Goal: Information Seeking & Learning: Learn about a topic

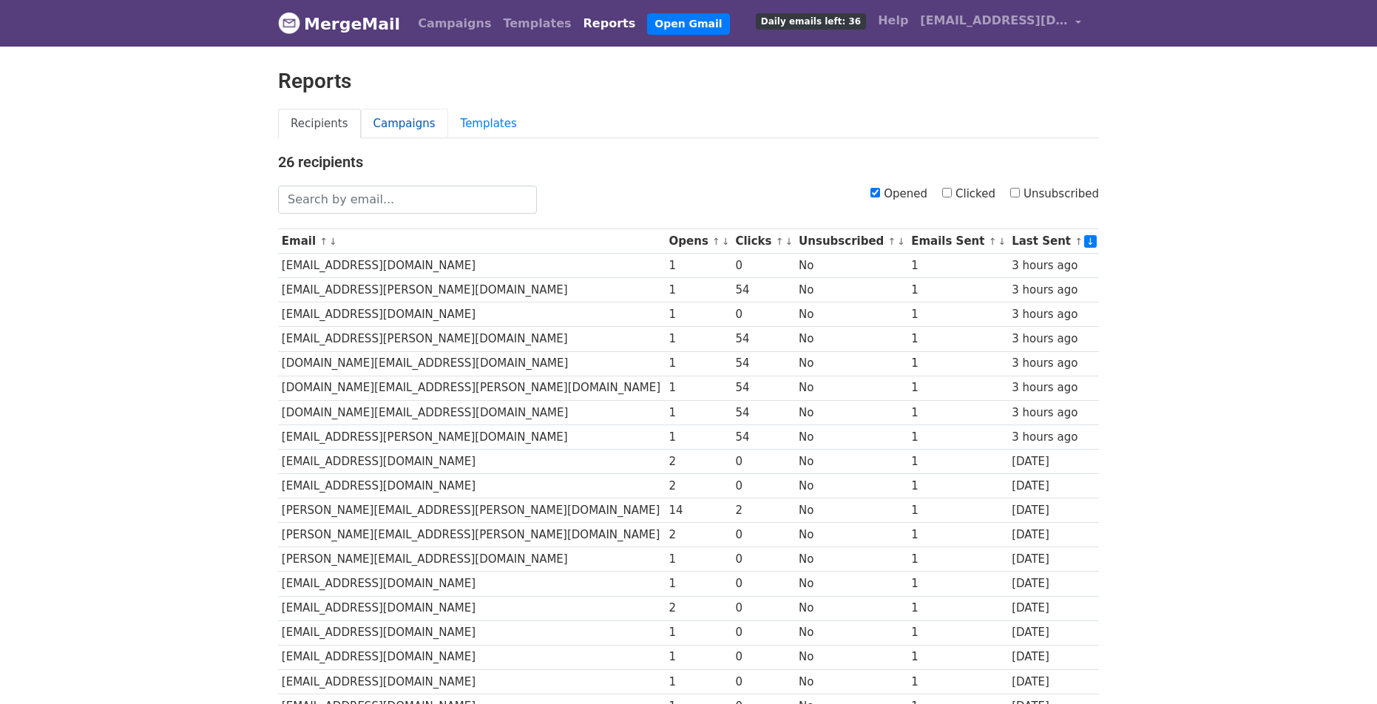
click at [420, 126] on link "Campaigns" at bounding box center [404, 124] width 87 height 30
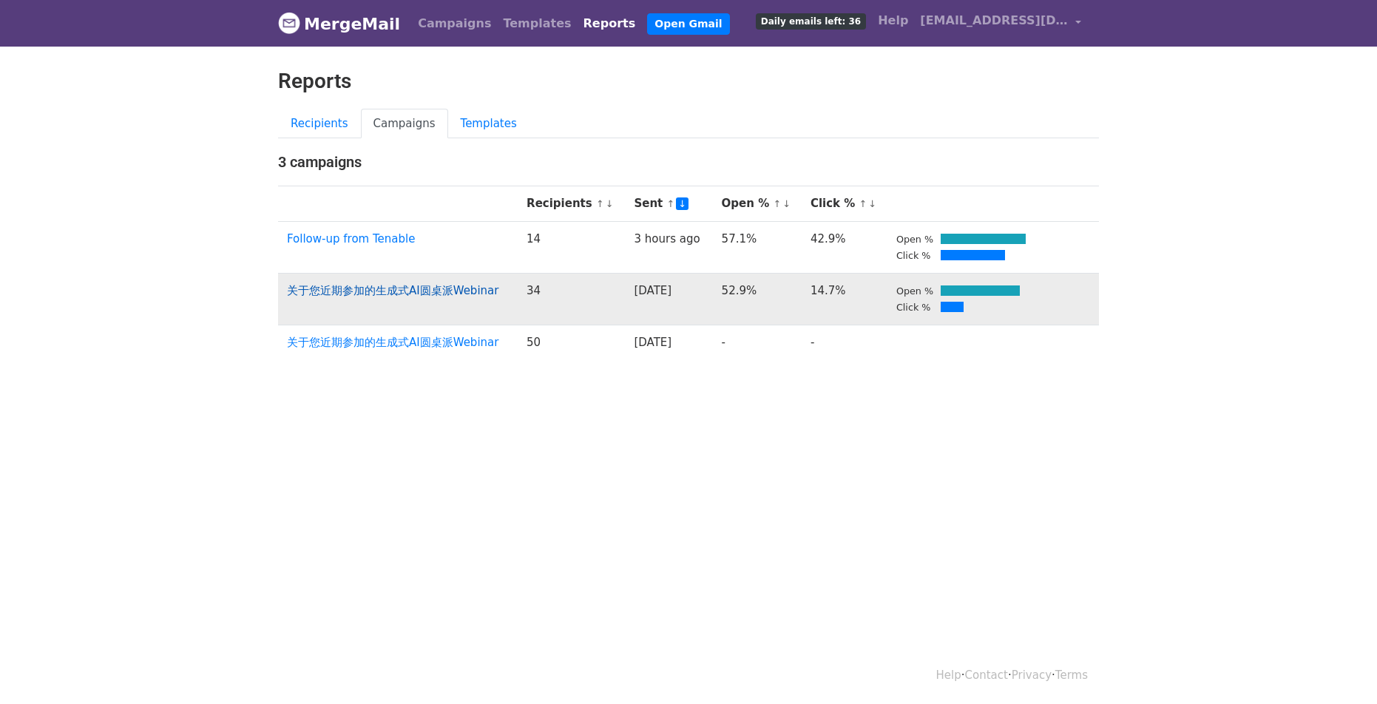
click at [410, 289] on link "关于您近期参加的生成式AI圆桌派Webinar" at bounding box center [393, 290] width 212 height 13
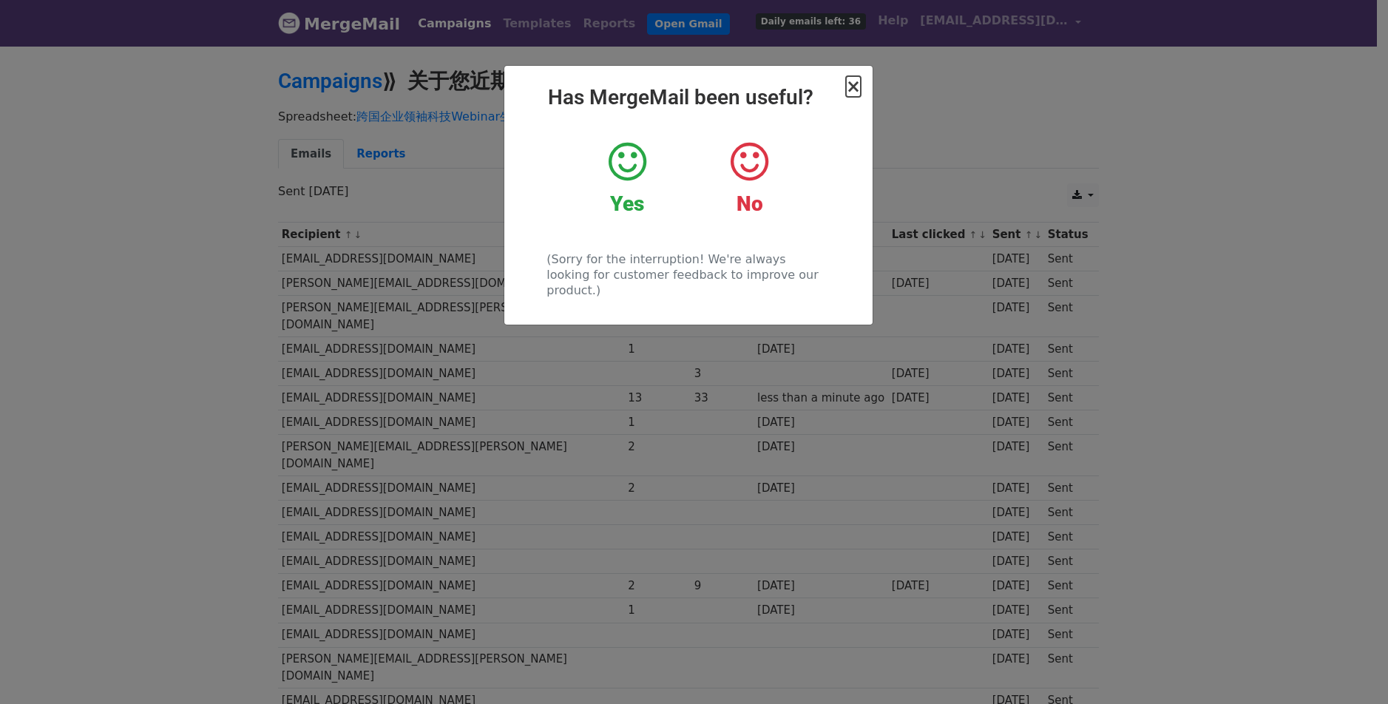
click at [857, 88] on span "×" at bounding box center [853, 86] width 15 height 21
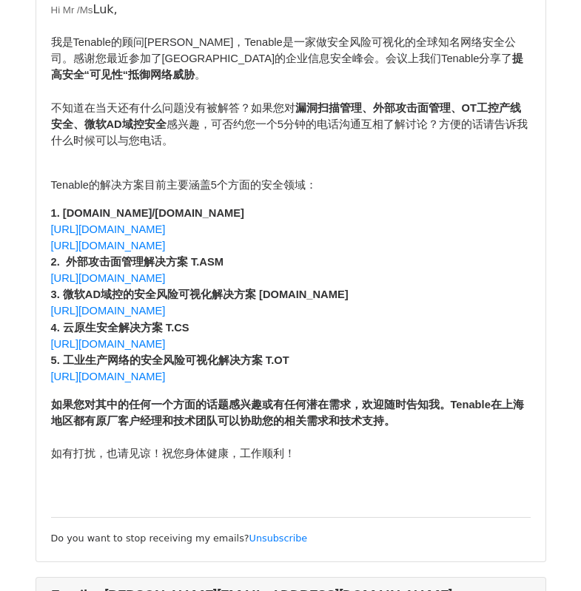
scroll to position [1042, 0]
